Goal: Information Seeking & Learning: Learn about a topic

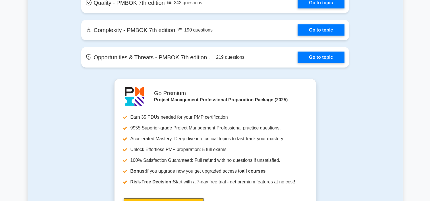
scroll to position [1355, 0]
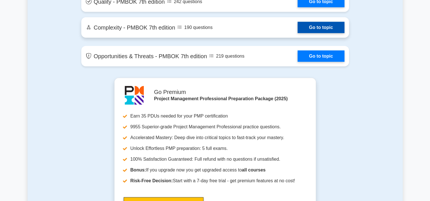
click at [320, 27] on link "Go to topic" at bounding box center [321, 27] width 47 height 11
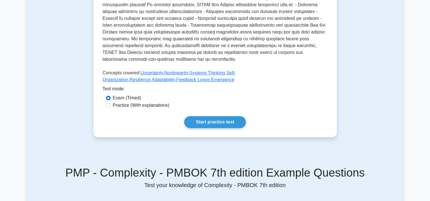
scroll to position [207, 0]
click at [228, 121] on link "Start practice test" at bounding box center [215, 122] width 62 height 12
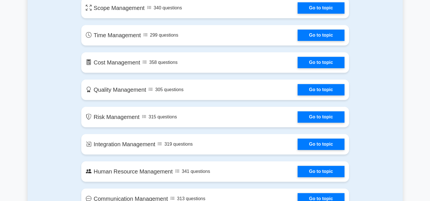
scroll to position [339, 0]
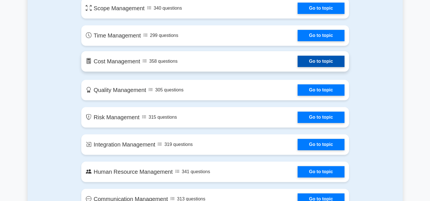
click at [298, 67] on link "Go to topic" at bounding box center [321, 61] width 47 height 11
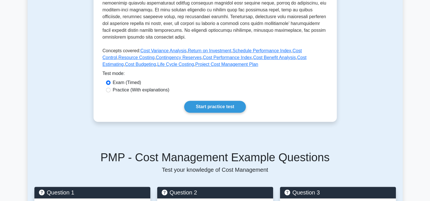
scroll to position [224, 0]
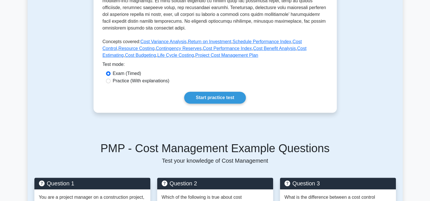
click at [227, 94] on link "Start practice test" at bounding box center [215, 98] width 62 height 12
